Goal: Register for event/course: Sign up to attend an event or enroll in a course

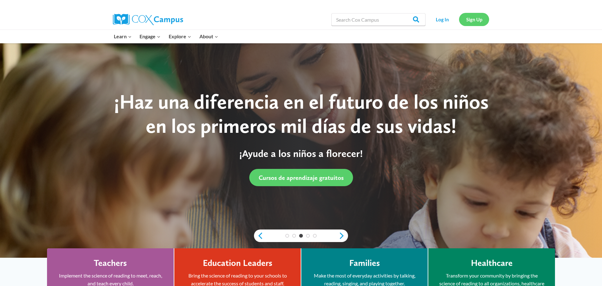
click at [485, 20] on link "Sign Up" at bounding box center [474, 19] width 30 height 13
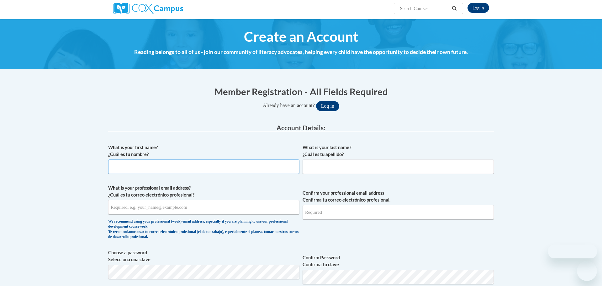
click at [203, 168] on input "What is your first name? ¿Cuál es tu nombre?" at bounding box center [203, 166] width 191 height 14
type input "[PERSON_NAME]"
click at [375, 165] on input "What is your last name? ¿Cuál es tu apellido?" at bounding box center [397, 166] width 191 height 14
type input "[PERSON_NAME]"
click at [233, 208] on input "What is your professional email address? ¿Cuál es tu correo electrónico profesi…" at bounding box center [203, 207] width 191 height 14
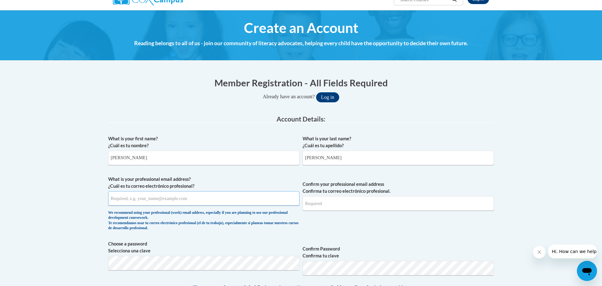
scroll to position [58, 0]
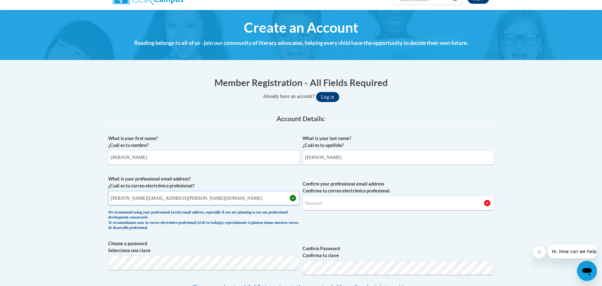
type input "[PERSON_NAME][EMAIL_ADDRESS][PERSON_NAME][DOMAIN_NAME]"
click at [345, 200] on input "Confirm your professional email address Confirma tu correo electrónico profesio…" at bounding box center [397, 203] width 191 height 14
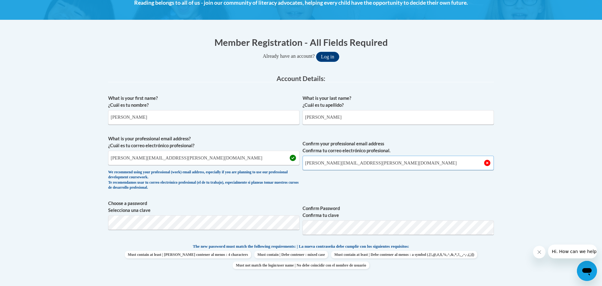
scroll to position [98, 0]
type input "edwards.julie@ic.edu"
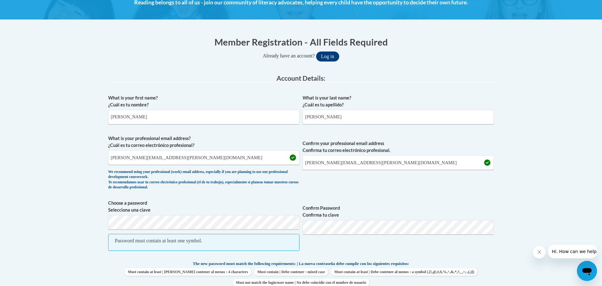
click at [247, 212] on label "Choose a password Selecciona una clave" at bounding box center [203, 206] width 191 height 14
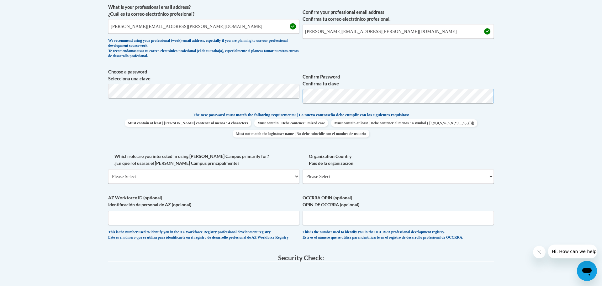
scroll to position [245, 0]
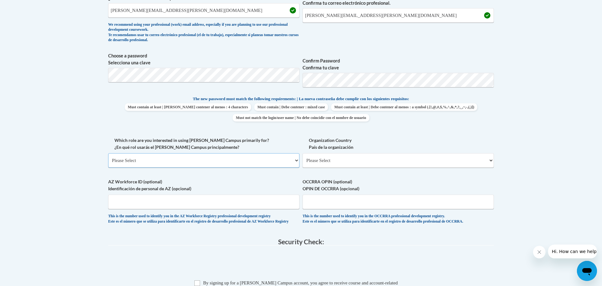
click at [197, 163] on select "Please Select College/University | Colegio/Universidad Community/Nonprofit Part…" at bounding box center [203, 160] width 191 height 14
select select "5a18ea06-2b54-4451-96f2-d152daf9eac5"
click at [108, 153] on select "Please Select College/University | Colegio/Universidad Community/Nonprofit Part…" at bounding box center [203, 160] width 191 height 14
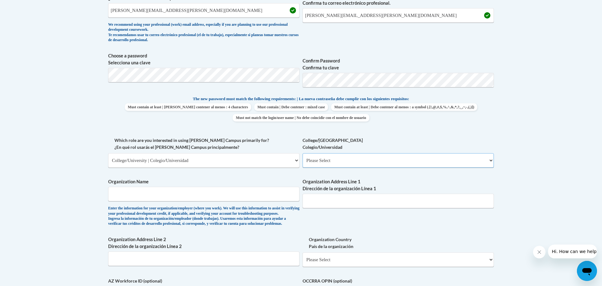
click at [351, 160] on select "Please Select College/University Staff | Empleado universitario College/Univers…" at bounding box center [397, 160] width 191 height 14
select select "99b32b07-cffc-426c-8bf6-0cd77760d84b"
click at [302, 153] on select "Please Select College/University Staff | Empleado universitario College/Univers…" at bounding box center [397, 160] width 191 height 14
click at [233, 199] on input "Organization Name" at bounding box center [203, 193] width 191 height 14
type input "Illinois College"
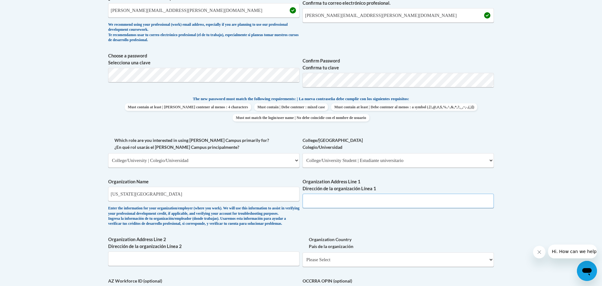
click at [332, 203] on input "Organization Address Line 1 Dirección de la organización Línea 1" at bounding box center [397, 200] width 191 height 14
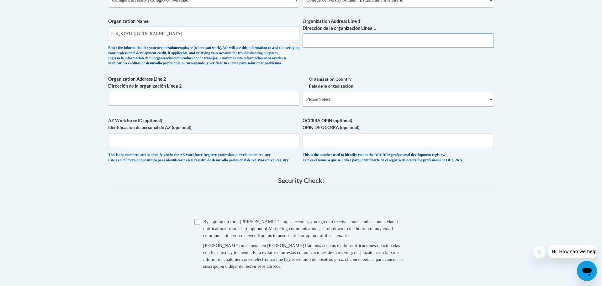
scroll to position [406, 0]
click at [235, 162] on div "This is the number used to identify you in the AZ Workforce Registry profession…" at bounding box center [203, 156] width 191 height 10
click at [328, 105] on select "Please Select United States | Estados Unidos Outside of the United States | Fue…" at bounding box center [397, 98] width 191 height 14
select select "ad49bcad-a171-4b2e-b99c-48b446064914"
click at [302, 101] on select "Please Select United States | Estados Unidos Outside of the United States | Fue…" at bounding box center [397, 98] width 191 height 14
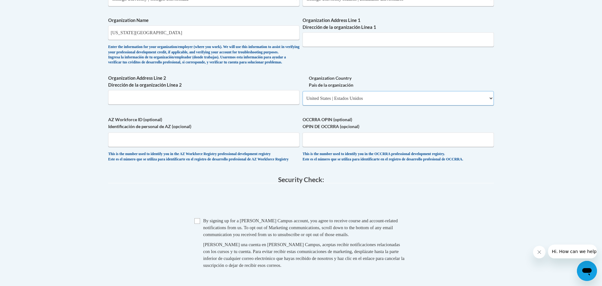
select select
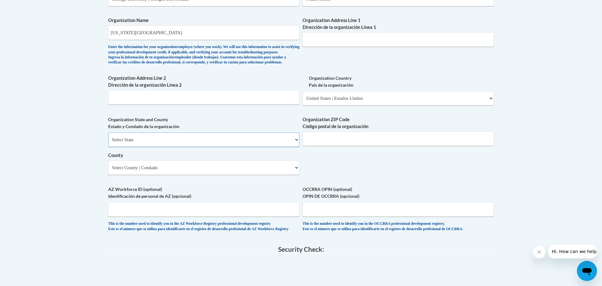
click at [197, 147] on select "Select State Alabama Alaska Arizona Arkansas California Colorado Connecticut De…" at bounding box center [203, 139] width 191 height 14
select select "Illinois"
click at [108, 143] on select "Select State Alabama Alaska Arizona Arkansas California Colorado Connecticut De…" at bounding box center [203, 139] width 191 height 14
click at [165, 175] on select "County" at bounding box center [203, 167] width 191 height 14
select select "Morgan"
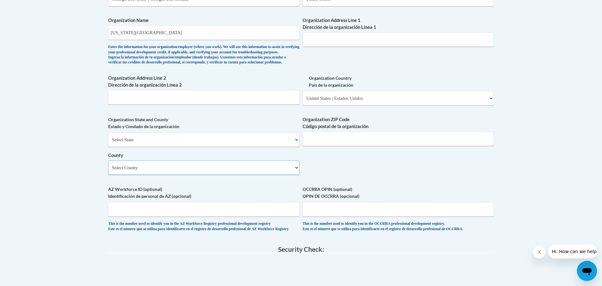
click at [108, 170] on select "Select County Adams Alexander Bond Boone Brown Bureau Calhoun Carroll Cass Cham…" at bounding box center [203, 167] width 191 height 14
click at [321, 35] on input "Organization Address Line 1 Dirección de la organización Línea 1" at bounding box center [397, 39] width 191 height 14
type input "1101 west college ave"
click at [310, 63] on div "What is your first name? ¿Cuál es tu nombre? Julie What is your last name? ¿Cuá…" at bounding box center [300, 10] width 385 height 454
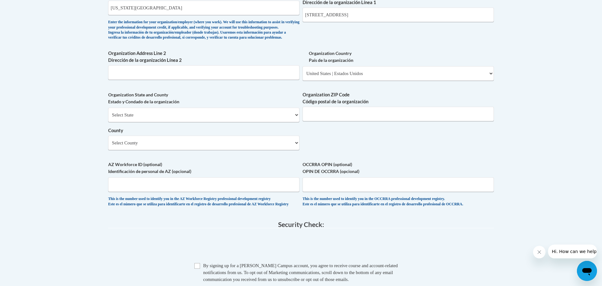
scroll to position [461, 0]
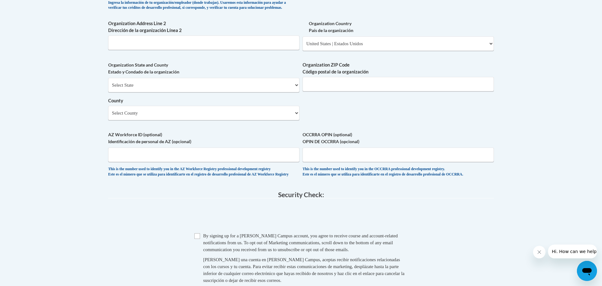
click at [249, 223] on span at bounding box center [300, 216] width 385 height 24
click at [339, 91] on input "Organization ZIP Code Código postal de la organización" at bounding box center [397, 84] width 191 height 14
type input "62650"
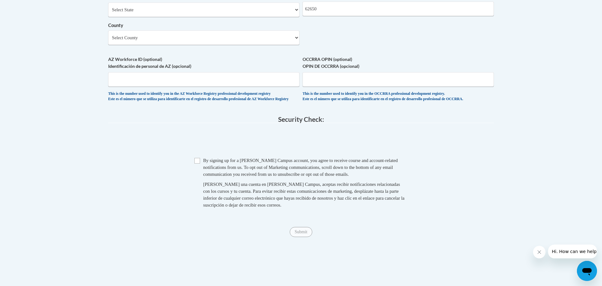
scroll to position [554, 0]
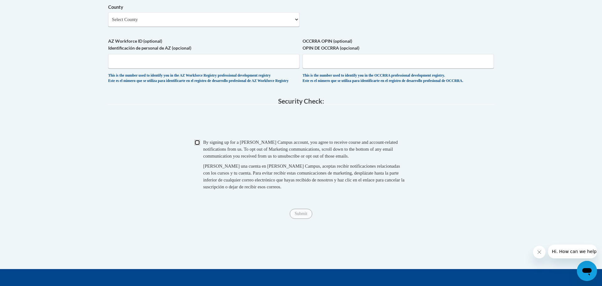
click at [198, 145] on input "Checkbox" at bounding box center [197, 142] width 6 height 6
checkbox input "true"
click at [301, 218] on input "Submit" at bounding box center [301, 213] width 23 height 10
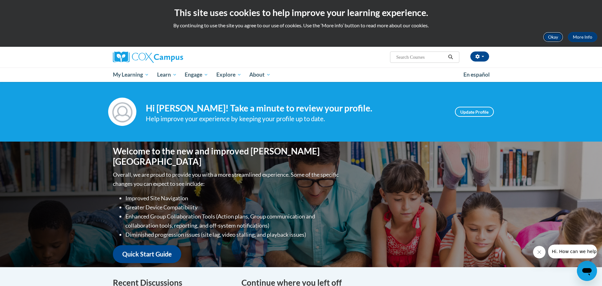
click at [556, 40] on button "Okay" at bounding box center [553, 37] width 20 height 10
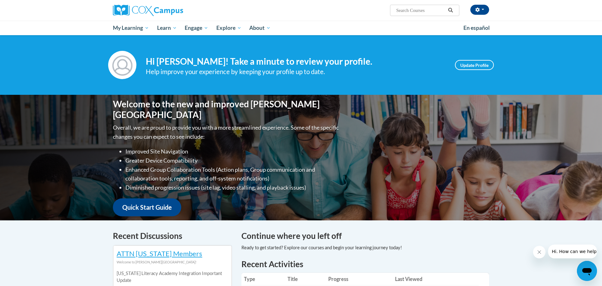
click at [408, 8] on input "Search..." at bounding box center [421, 11] width 50 height 8
paste input "Systematic and Explicit Phonics Instruction"
type input "Systematic and Explicit Phonics Instruction"
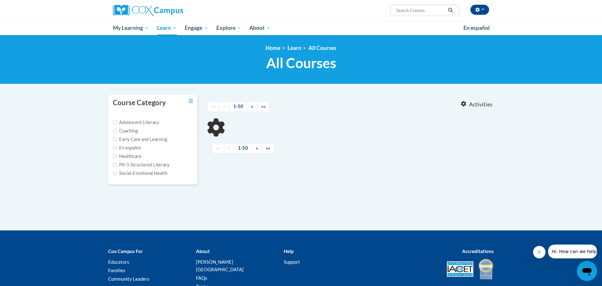
type input "Systematic and Explicit Phonics Instruction"
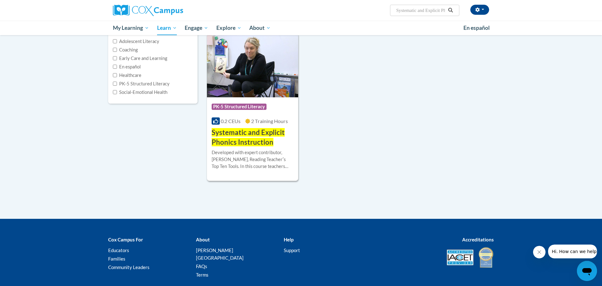
scroll to position [86, 0]
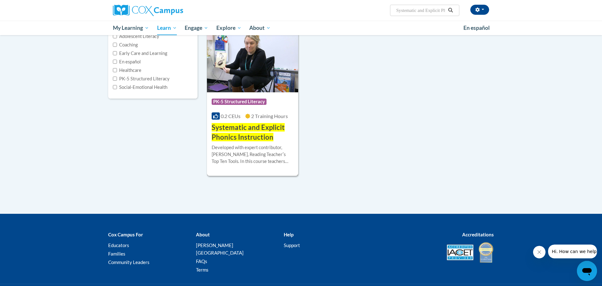
click at [249, 137] on span "Systematic and Explicit Phonics Instruction" at bounding box center [248, 132] width 73 height 18
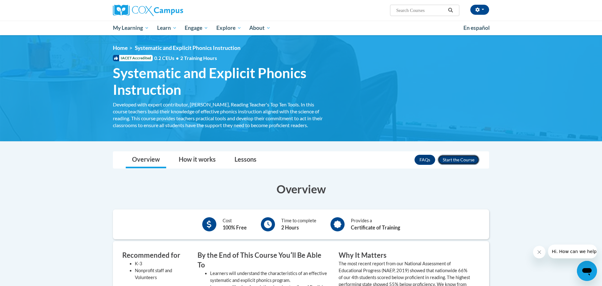
click at [470, 160] on button "Enroll" at bounding box center [458, 160] width 42 height 10
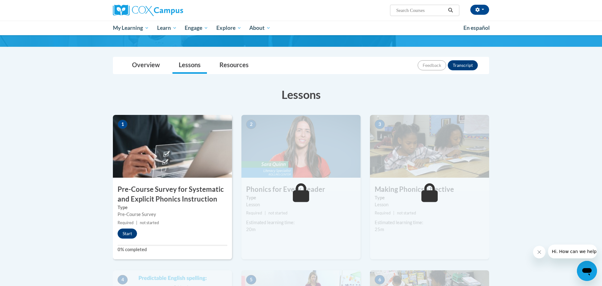
scroll to position [49, 0]
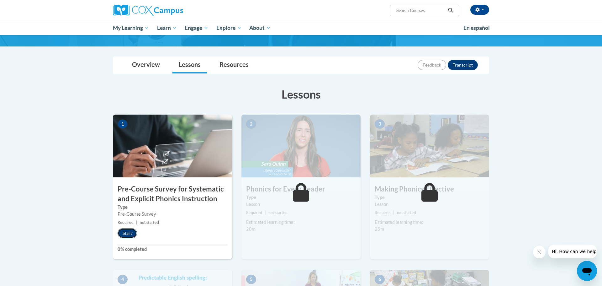
click at [131, 231] on button "Start" at bounding box center [127, 233] width 19 height 10
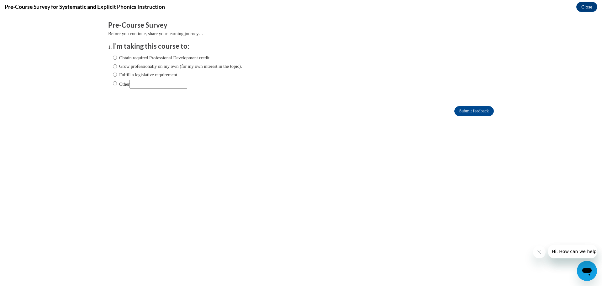
scroll to position [0, 0]
click at [112, 80] on ol "I'm taking this course to: Obtain required Professional Development credit. Gro…" at bounding box center [300, 69] width 385 height 57
click at [115, 83] on input "Other" at bounding box center [115, 83] width 4 height 7
radio input "true"
click at [147, 83] on input "Other" at bounding box center [158, 84] width 58 height 9
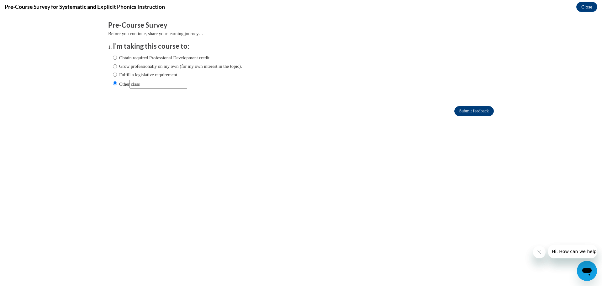
type input "class"
click at [476, 107] on input "Submit feedback" at bounding box center [473, 111] width 39 height 10
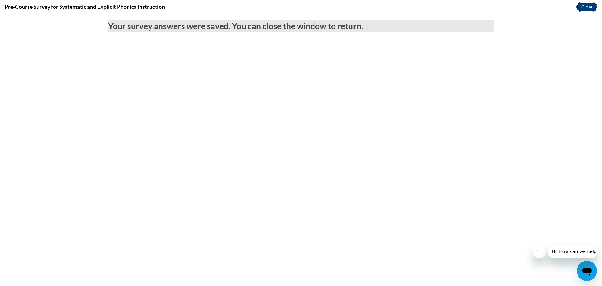
click at [588, 6] on button "Close" at bounding box center [586, 7] width 21 height 10
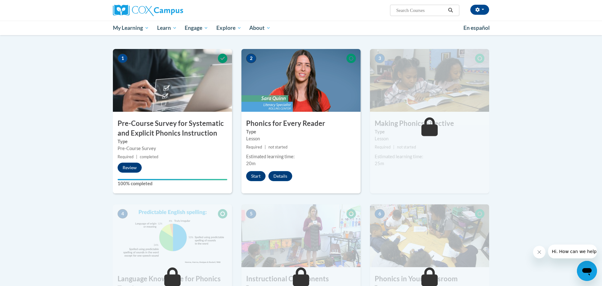
scroll to position [115, 0]
click at [256, 177] on button "Start" at bounding box center [255, 175] width 19 height 10
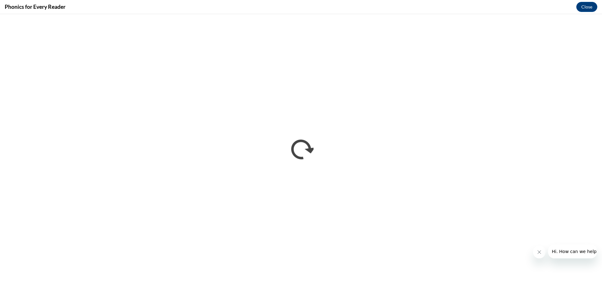
scroll to position [0, 0]
click at [542, 254] on button "Close message from company" at bounding box center [539, 251] width 13 height 13
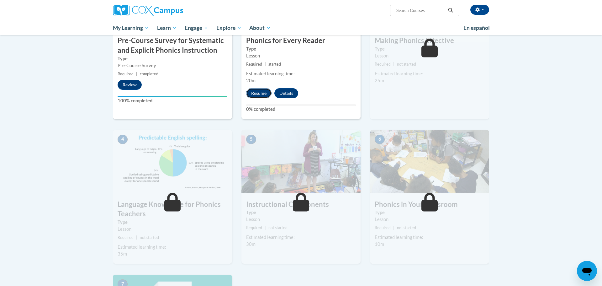
click at [260, 94] on button "Resume" at bounding box center [258, 93] width 25 height 10
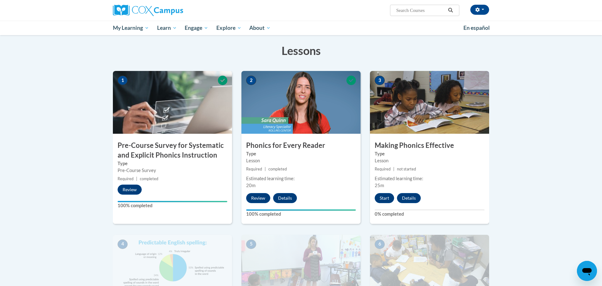
scroll to position [95, 0]
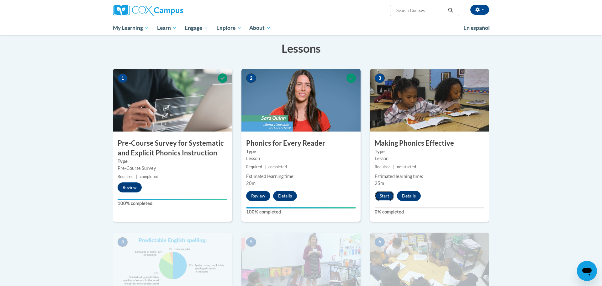
click at [387, 195] on button "Start" at bounding box center [384, 196] width 19 height 10
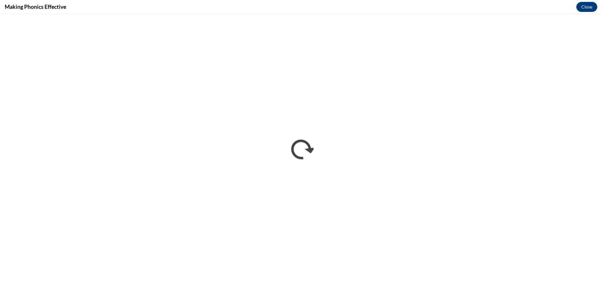
scroll to position [0, 0]
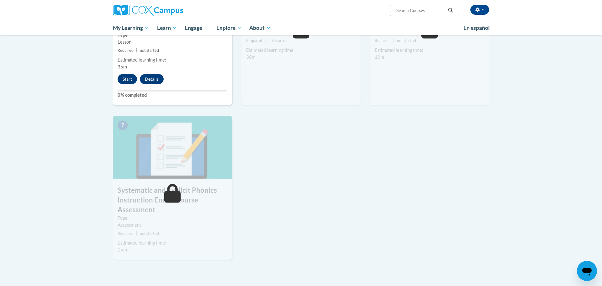
scroll to position [388, 0]
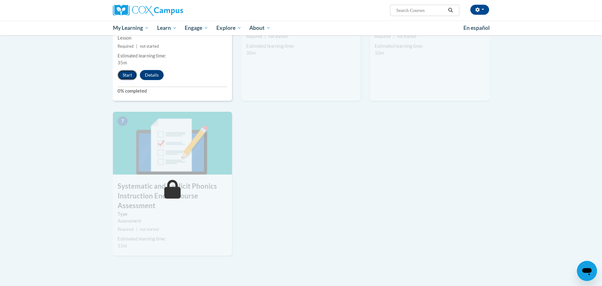
click at [125, 73] on button "Start" at bounding box center [127, 75] width 19 height 10
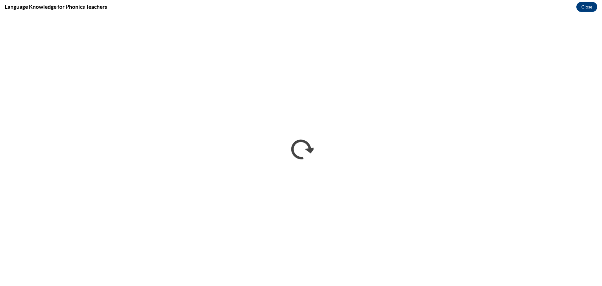
scroll to position [0, 0]
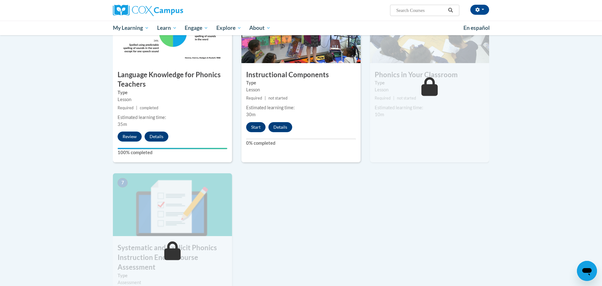
scroll to position [327, 0]
click at [251, 127] on button "Start" at bounding box center [255, 127] width 19 height 10
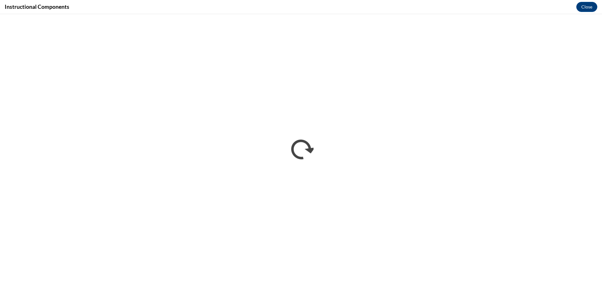
scroll to position [0, 0]
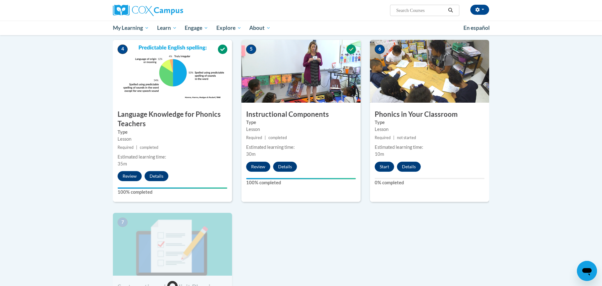
scroll to position [289, 0]
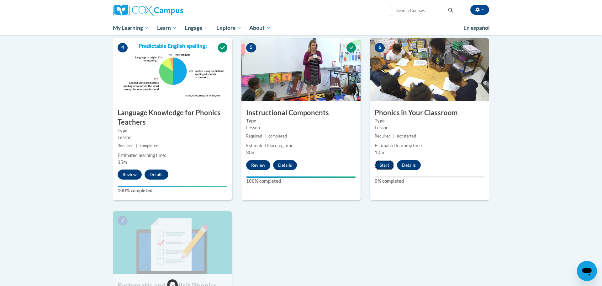
click at [380, 166] on button "Start" at bounding box center [384, 165] width 19 height 10
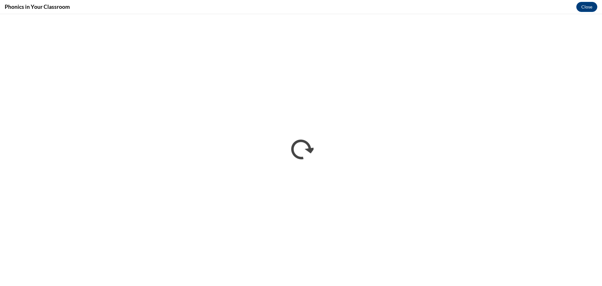
scroll to position [0, 0]
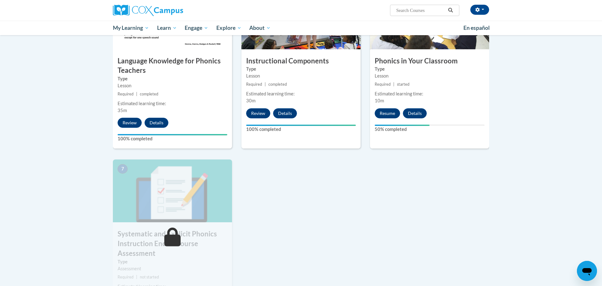
scroll to position [341, 0]
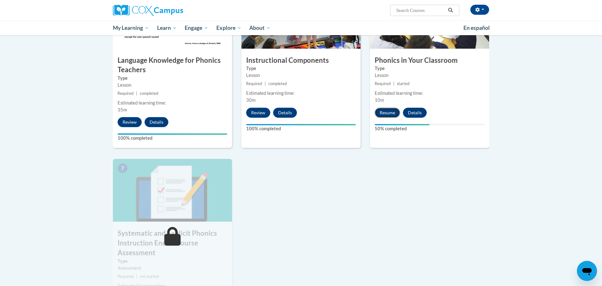
click at [385, 114] on button "Resume" at bounding box center [387, 112] width 25 height 10
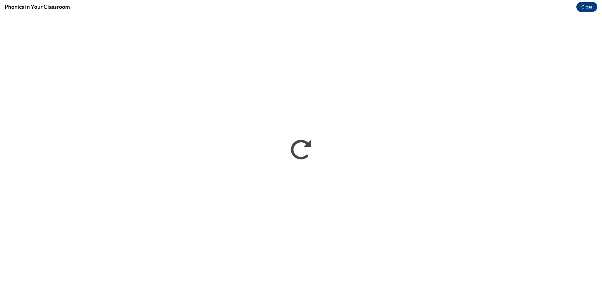
scroll to position [0, 0]
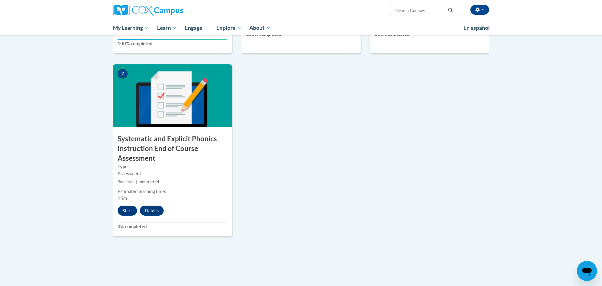
scroll to position [437, 0]
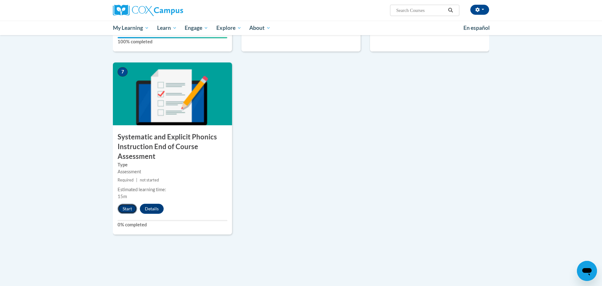
click at [123, 207] on button "Start" at bounding box center [127, 208] width 19 height 10
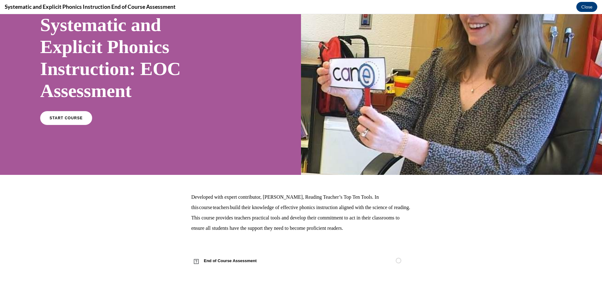
scroll to position [52, 0]
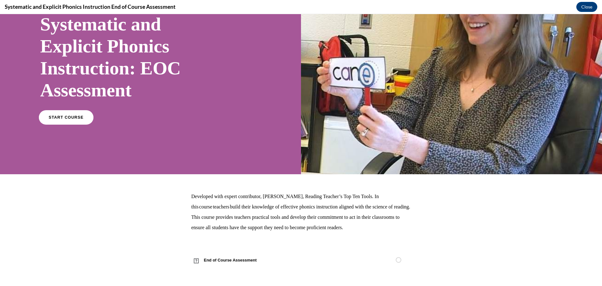
click at [72, 123] on link "START COURSE" at bounding box center [66, 117] width 55 height 14
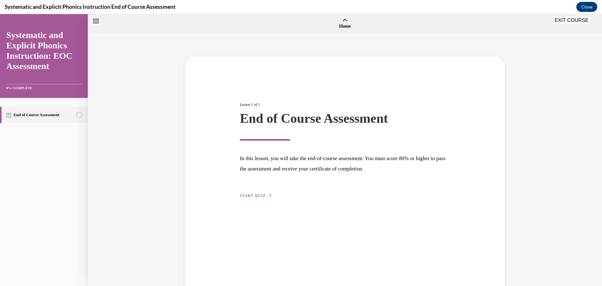
scroll to position [19, 0]
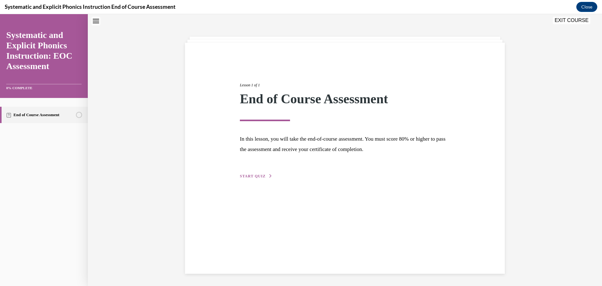
click at [256, 178] on button "START QUIZ" at bounding box center [256, 176] width 33 height 6
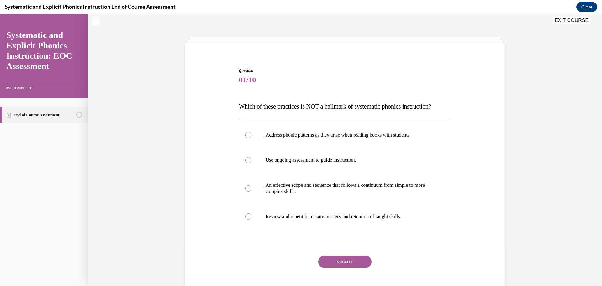
scroll to position [19, 0]
click at [392, 167] on div at bounding box center [345, 160] width 212 height 25
click at [383, 182] on p "An effective scope and sequence that follows a continuum from simple to more co…" at bounding box center [350, 188] width 170 height 13
click at [395, 142] on div at bounding box center [345, 135] width 212 height 25
click at [352, 263] on button "SUBMIT" at bounding box center [344, 261] width 53 height 13
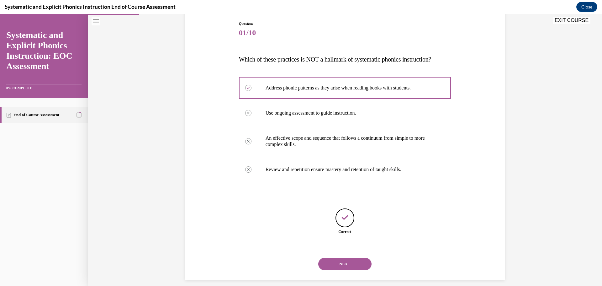
scroll to position [73, 0]
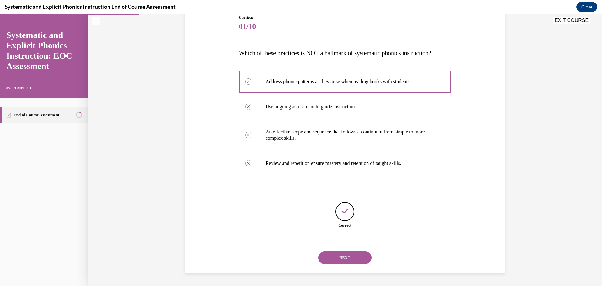
click at [337, 253] on button "NEXT" at bounding box center [344, 257] width 53 height 13
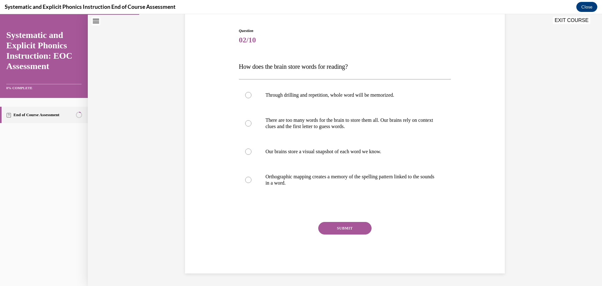
scroll to position [19, 0]
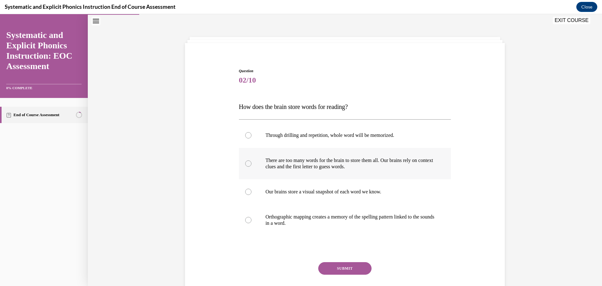
click at [345, 159] on p "There are too many words for the brain to store them all. Our brains rely on co…" at bounding box center [350, 163] width 170 height 13
click at [368, 213] on div at bounding box center [345, 219] width 212 height 31
click at [340, 267] on button "SUBMIT" at bounding box center [344, 268] width 53 height 13
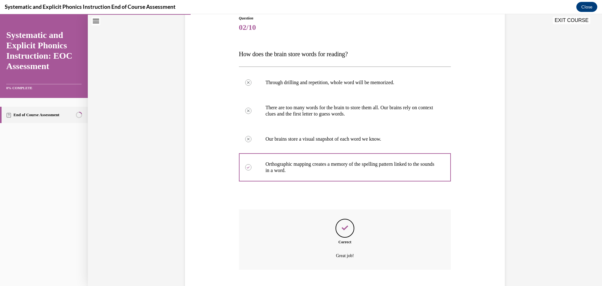
scroll to position [110, 0]
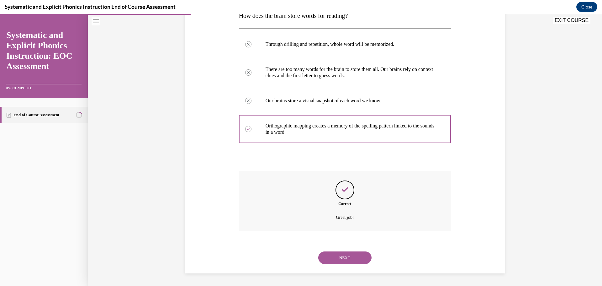
click at [345, 257] on button "NEXT" at bounding box center [344, 257] width 53 height 13
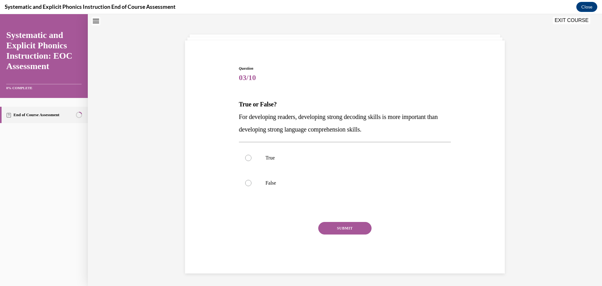
scroll to position [19, 0]
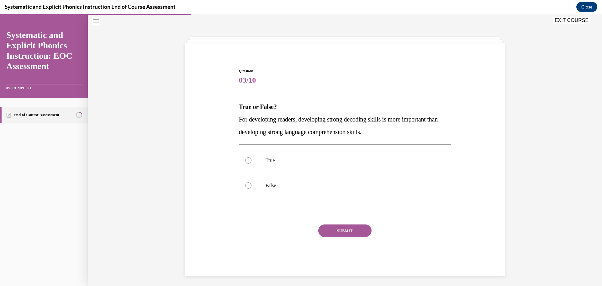
click at [352, 124] on p "For developing readers, developing strong decoding skills is more important tha…" at bounding box center [345, 125] width 212 height 25
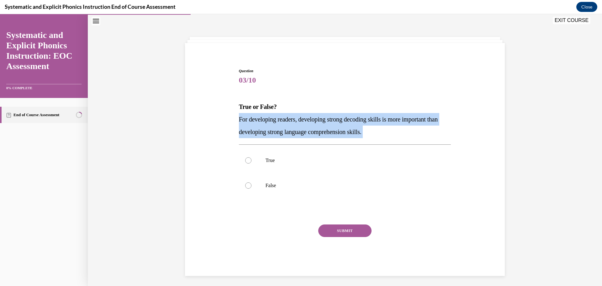
click at [352, 124] on p "For developing readers, developing strong decoding skills is more important tha…" at bounding box center [345, 125] width 212 height 25
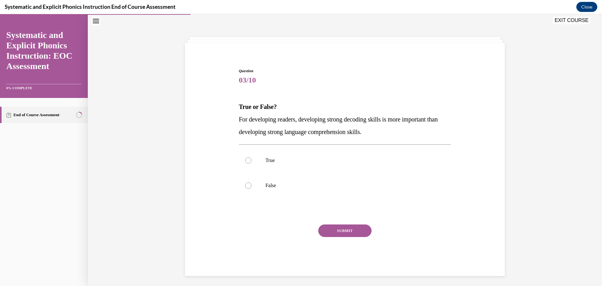
click at [352, 124] on p "For developing readers, developing strong decoding skills is more important tha…" at bounding box center [345, 125] width 212 height 25
click at [335, 182] on p "False" at bounding box center [350, 185] width 170 height 6
click at [338, 225] on button "SUBMIT" at bounding box center [344, 230] width 53 height 13
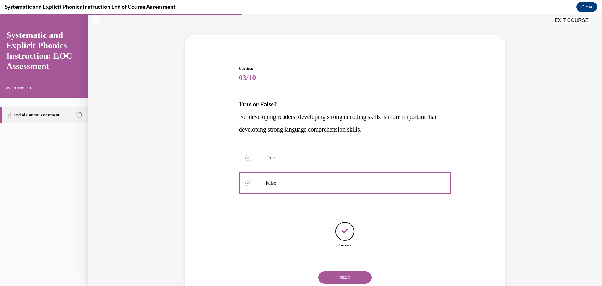
scroll to position [41, 0]
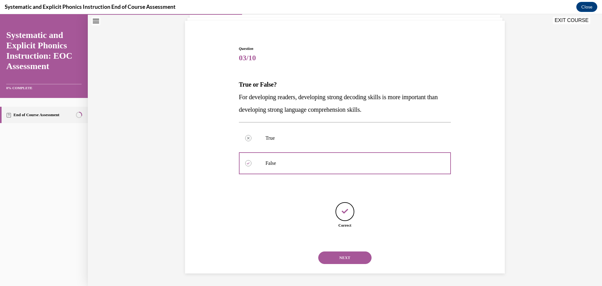
click at [341, 261] on button "NEXT" at bounding box center [344, 257] width 53 height 13
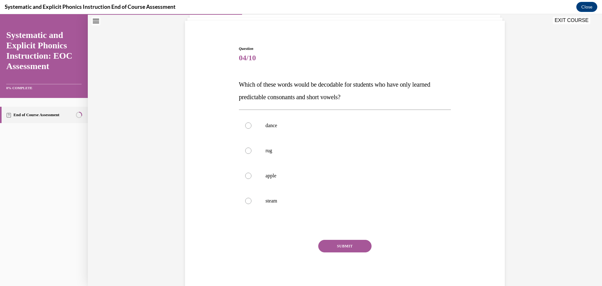
scroll to position [19, 0]
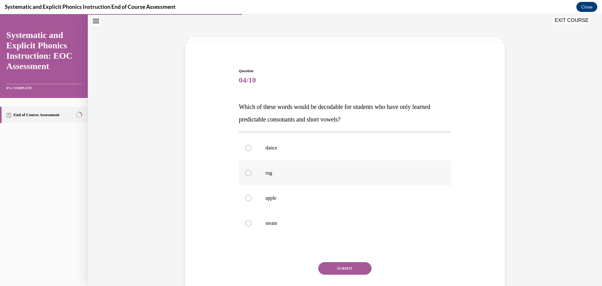
click at [295, 183] on div at bounding box center [345, 172] width 212 height 25
click at [333, 269] on button "SUBMIT" at bounding box center [344, 268] width 53 height 13
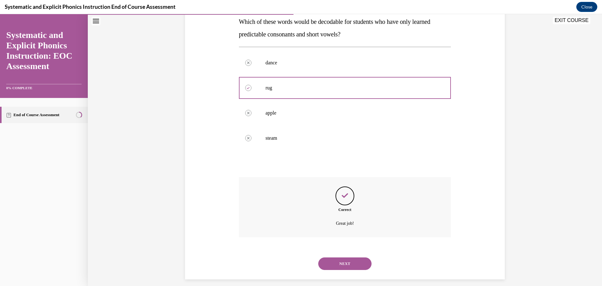
scroll to position [110, 0]
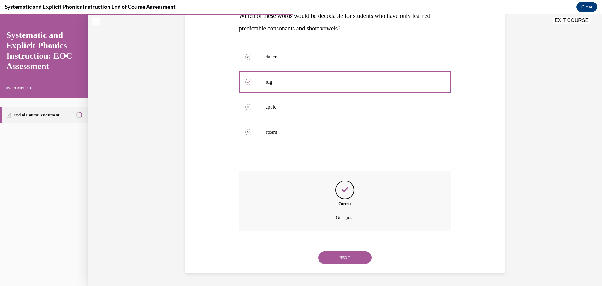
click at [345, 258] on button "NEXT" at bounding box center [344, 257] width 53 height 13
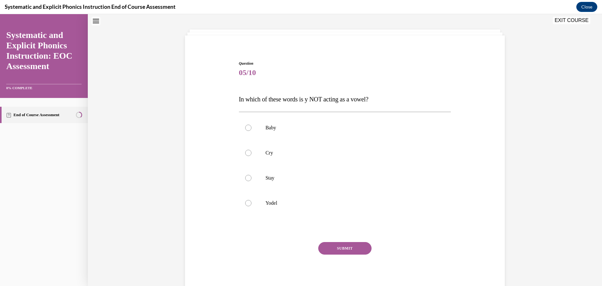
scroll to position [19, 0]
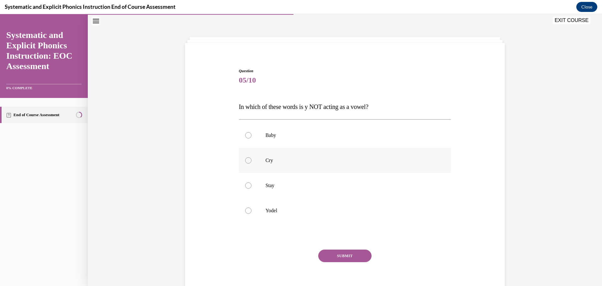
click at [336, 172] on div at bounding box center [345, 160] width 212 height 25
click at [331, 203] on div at bounding box center [345, 210] width 212 height 25
click at [332, 251] on button "SUBMIT" at bounding box center [344, 255] width 53 height 13
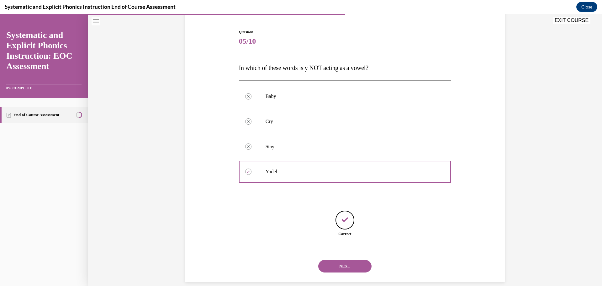
scroll to position [66, 0]
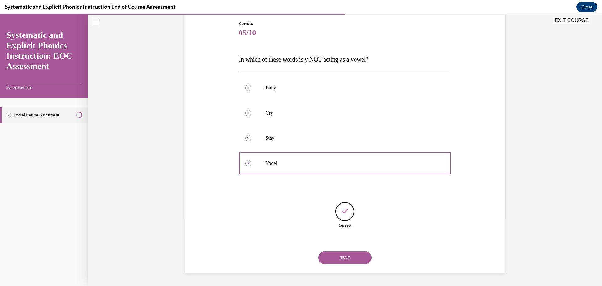
click at [333, 254] on button "NEXT" at bounding box center [344, 257] width 53 height 13
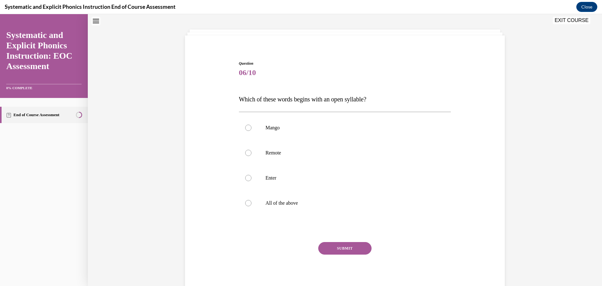
scroll to position [19, 0]
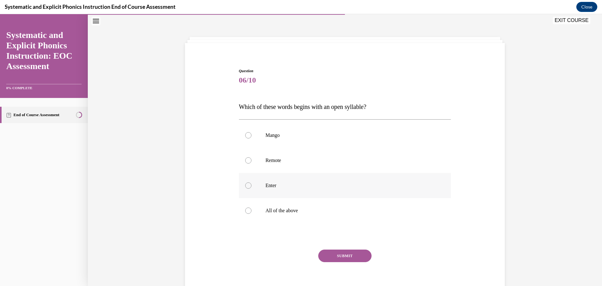
click at [306, 185] on p "Enter" at bounding box center [350, 185] width 170 height 6
click at [323, 256] on button "SUBMIT" at bounding box center [344, 255] width 53 height 13
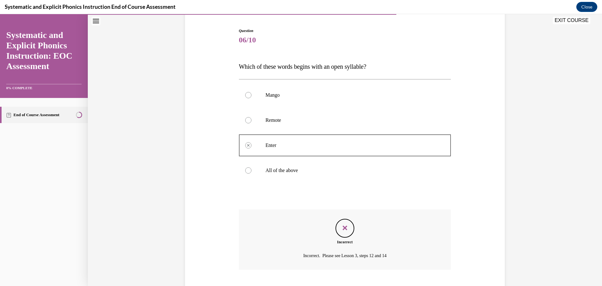
scroll to position [97, 0]
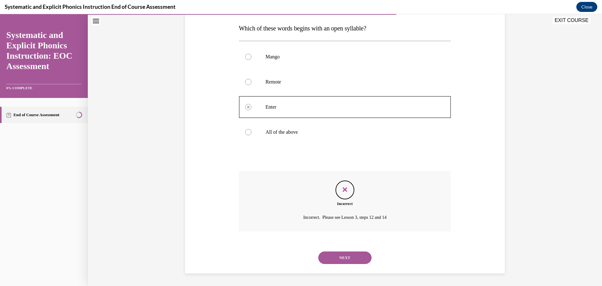
click at [336, 256] on button "NEXT" at bounding box center [344, 257] width 53 height 13
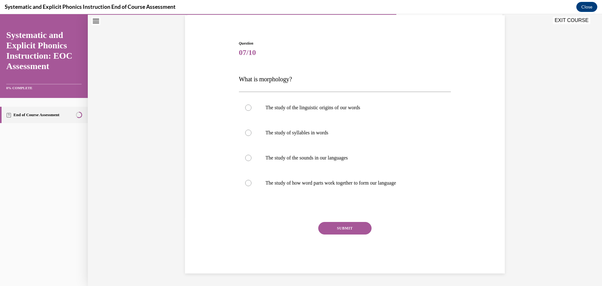
scroll to position [19, 0]
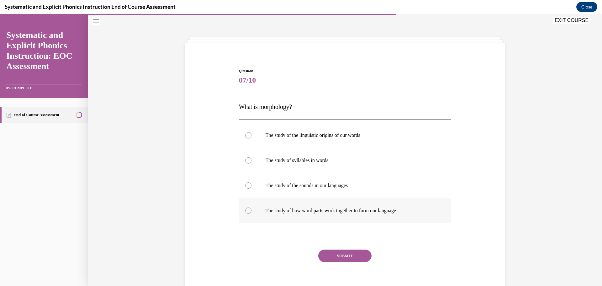
click at [296, 211] on p "The study of how word parts work together to form our language" at bounding box center [350, 210] width 170 height 6
click at [327, 258] on button "SUBMIT" at bounding box center [344, 255] width 53 height 13
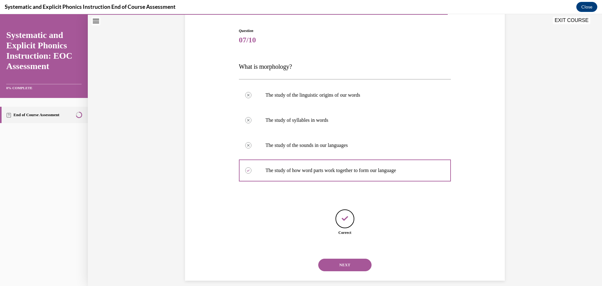
scroll to position [66, 0]
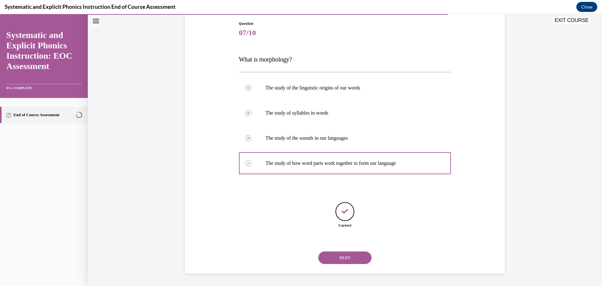
click at [334, 253] on button "NEXT" at bounding box center [344, 257] width 53 height 13
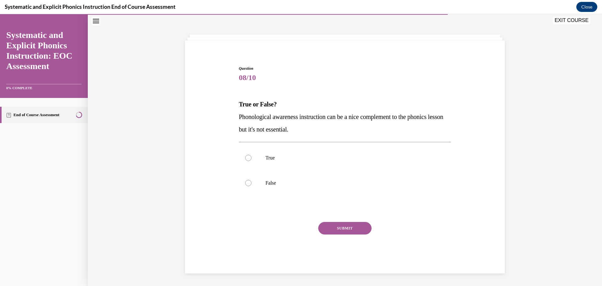
scroll to position [19, 0]
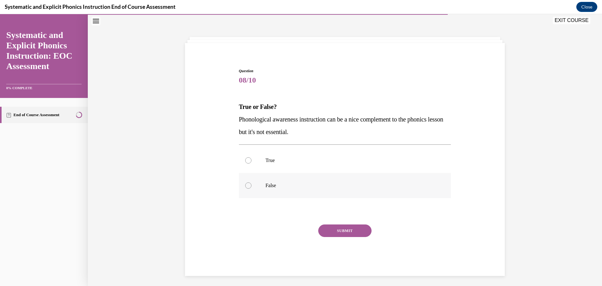
click at [288, 187] on p "False" at bounding box center [350, 185] width 170 height 6
click at [325, 227] on button "SUBMIT" at bounding box center [344, 230] width 53 height 13
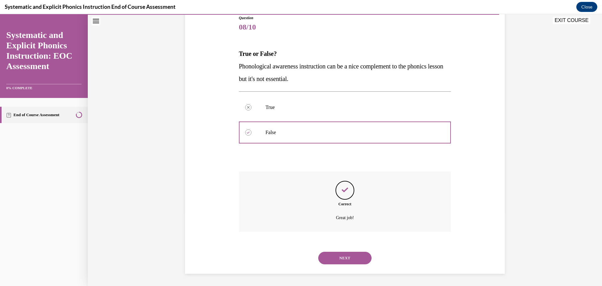
scroll to position [72, 0]
click at [332, 250] on div "NEXT" at bounding box center [345, 257] width 212 height 25
click at [332, 252] on button "NEXT" at bounding box center [344, 257] width 53 height 13
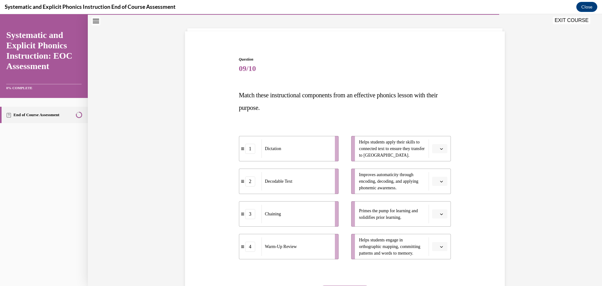
scroll to position [33, 0]
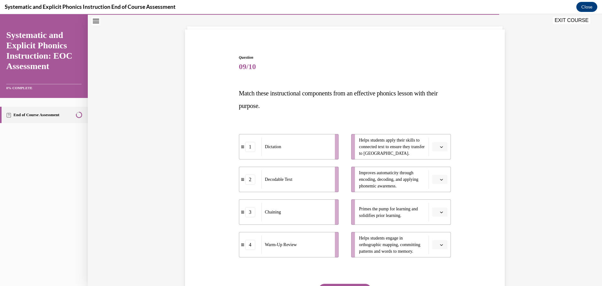
click at [434, 183] on button "button" at bounding box center [439, 179] width 15 height 9
click at [442, 229] on div "3" at bounding box center [439, 230] width 16 height 13
click at [439, 212] on button "button" at bounding box center [439, 211] width 15 height 9
click at [436, 271] on div "4" at bounding box center [439, 276] width 16 height 13
click at [443, 144] on span "button" at bounding box center [441, 146] width 4 height 4
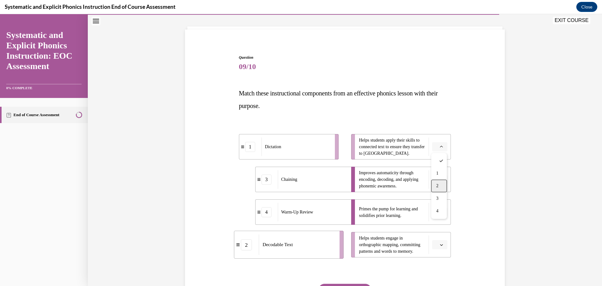
click at [436, 183] on span "2" at bounding box center [437, 185] width 2 height 5
click at [443, 244] on icon "button" at bounding box center [441, 244] width 3 height 3
click at [441, 196] on div "1" at bounding box center [439, 192] width 16 height 13
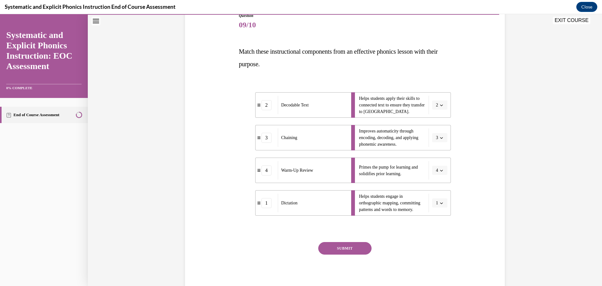
scroll to position [75, 0]
click at [339, 249] on button "SUBMIT" at bounding box center [344, 247] width 53 height 13
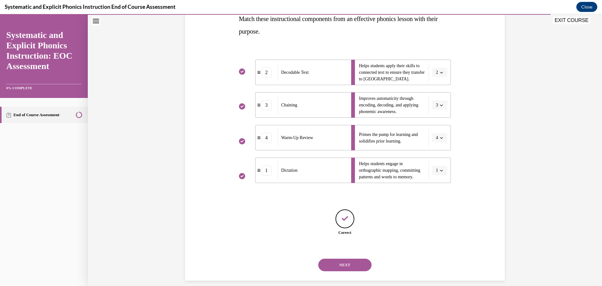
scroll to position [114, 0]
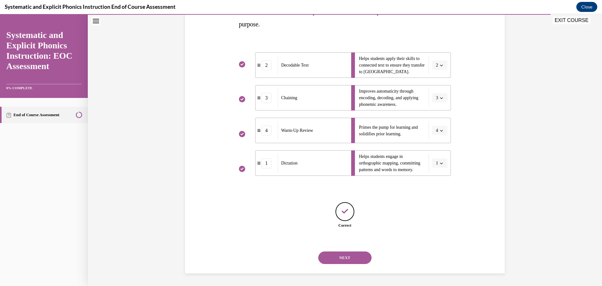
click at [343, 259] on button "NEXT" at bounding box center [344, 257] width 53 height 13
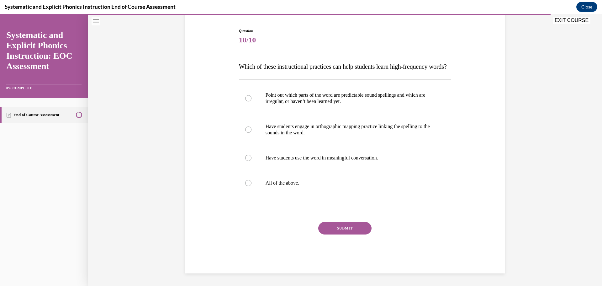
scroll to position [70, 0]
click at [338, 104] on p "Point out which parts of the word are predictable sound spellings and which are…" at bounding box center [350, 98] width 170 height 13
click at [364, 178] on div at bounding box center [345, 182] width 212 height 25
click at [342, 226] on button "SUBMIT" at bounding box center [344, 228] width 53 height 13
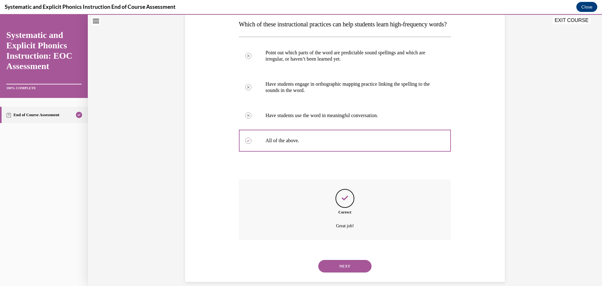
scroll to position [123, 0]
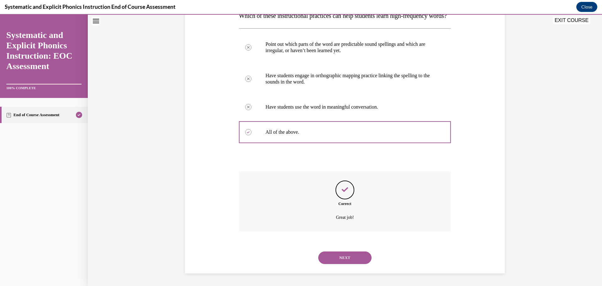
click at [342, 226] on div "Correct Great job!" at bounding box center [345, 201] width 212 height 60
click at [339, 252] on button "NEXT" at bounding box center [344, 257] width 53 height 13
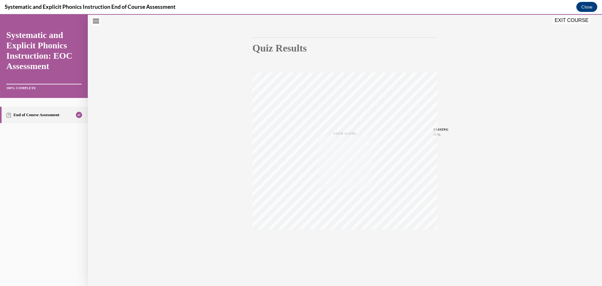
scroll to position [50, 0]
click at [569, 20] on button "EXIT COURSE" at bounding box center [572, 21] width 38 height 8
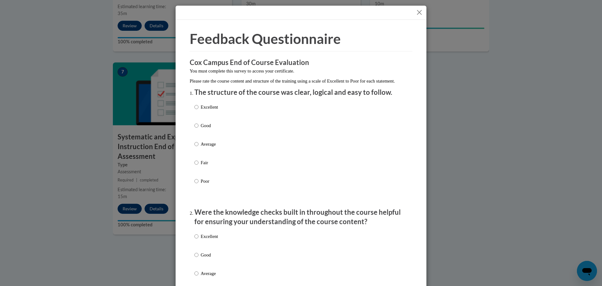
click at [206, 147] on p "Average" at bounding box center [209, 143] width 17 height 7
click at [198, 147] on input "Average" at bounding box center [196, 143] width 4 height 7
radio input "true"
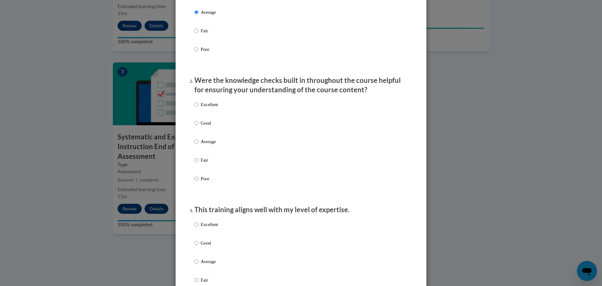
click at [206, 145] on p "Average" at bounding box center [209, 141] width 17 height 7
click at [198, 145] on input "Average" at bounding box center [196, 141] width 4 height 7
radio input "true"
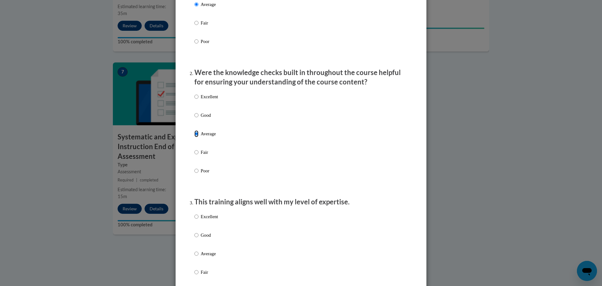
scroll to position [1017, 0]
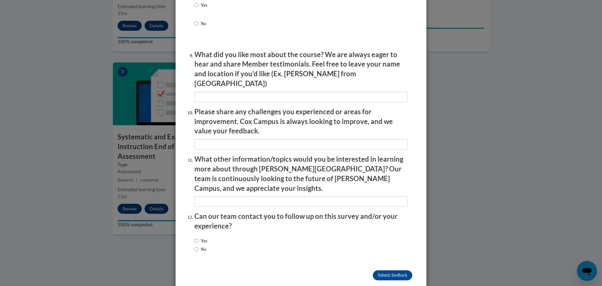
click at [458, 131] on div "Feedback Questionnaire Rate Course Comments Cox Campus End of Course Evaluation…" at bounding box center [301, 143] width 602 height 286
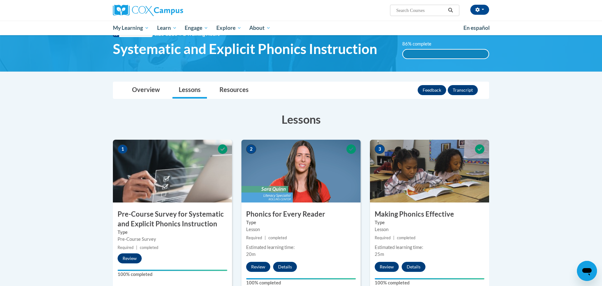
scroll to position [0, 0]
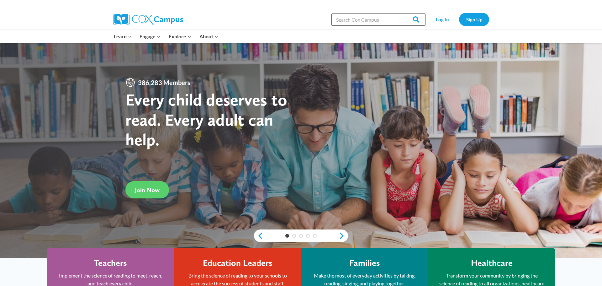
click at [356, 23] on input "Search in https://coxcampus.org/" at bounding box center [378, 19] width 94 height 13
paste input "Systematic and Explicit Phonics Instruction""
type input "Systematic and Explicit Phonics Instruction"
click at [401, 13] on input "Search" at bounding box center [413, 19] width 24 height 13
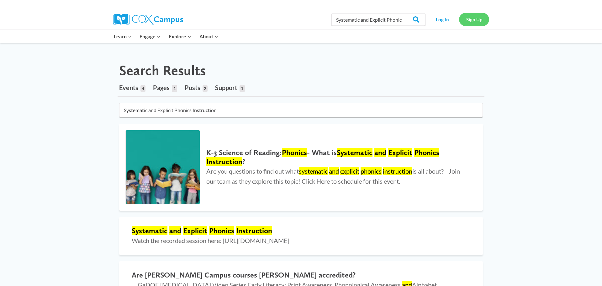
click at [469, 24] on link "Sign Up" at bounding box center [474, 19] width 30 height 13
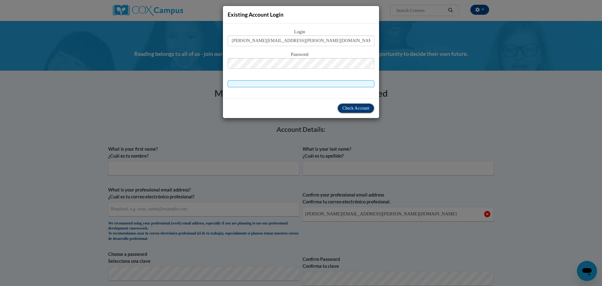
click at [343, 108] on span "Check Account" at bounding box center [355, 108] width 27 height 5
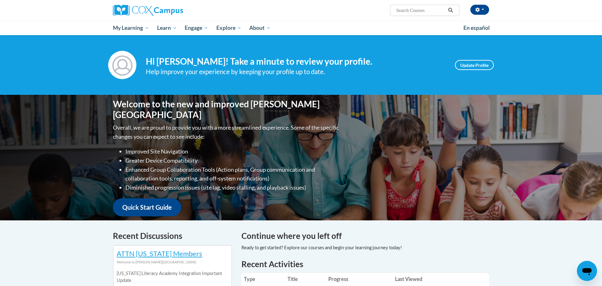
click at [399, 10] on input "Search..." at bounding box center [421, 11] width 50 height 8
paste input "Systematic and Explicit Phonics Instruction""
type input "Systematic and Explicit Phonics Instruction"
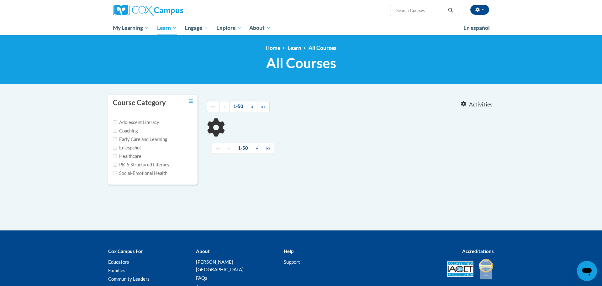
type input "Systematic and Explicit Phonics Instruction"
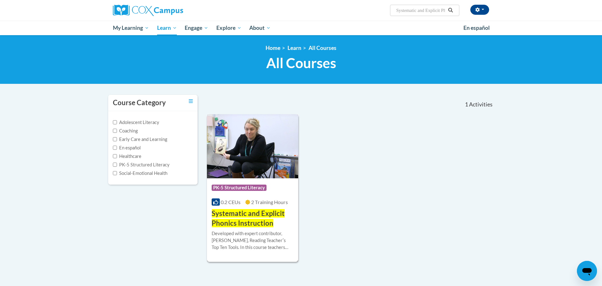
click at [238, 214] on span "Systematic and Explicit Phonics Instruction" at bounding box center [248, 218] width 73 height 18
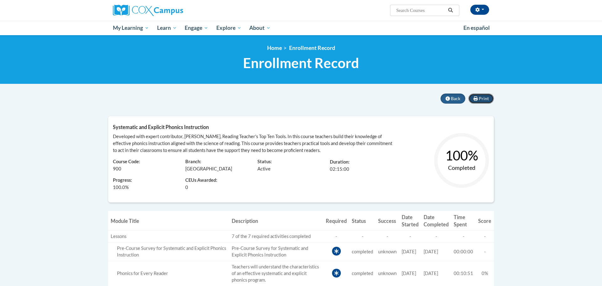
click at [480, 99] on span "Print" at bounding box center [484, 98] width 10 height 5
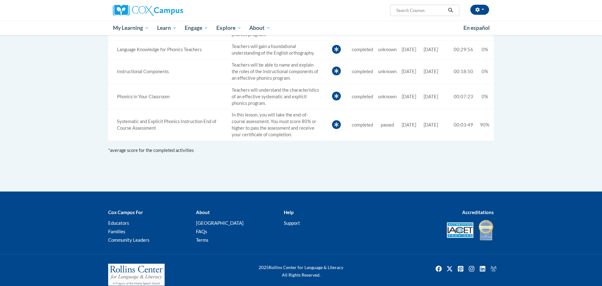
scroll to position [279, 0]
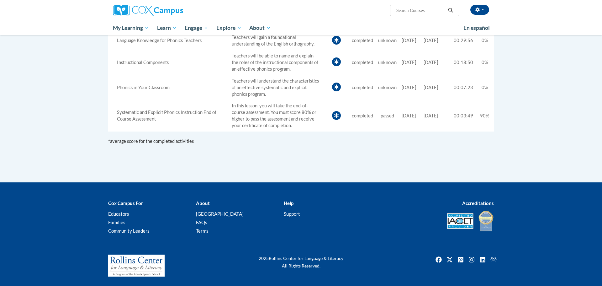
click at [483, 88] on span "0%" at bounding box center [484, 87] width 7 height 5
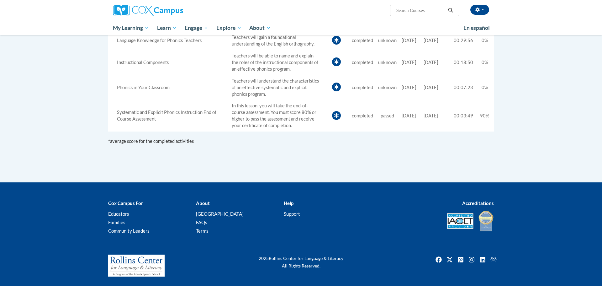
click at [483, 88] on span "0%" at bounding box center [484, 87] width 7 height 5
click at [527, 134] on body "[PERSON_NAME] (Central Daylight Time GMT-0500 ) My Profile Inbox My Transcripts…" at bounding box center [301, 3] width 602 height 565
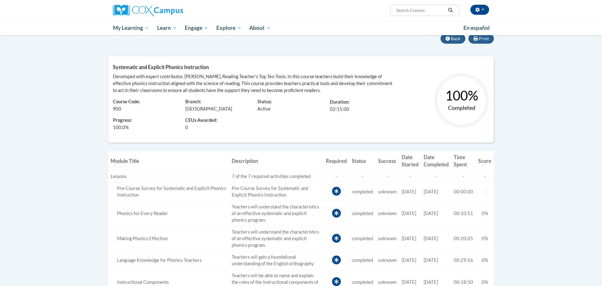
scroll to position [0, 0]
